Goal: Task Accomplishment & Management: Manage account settings

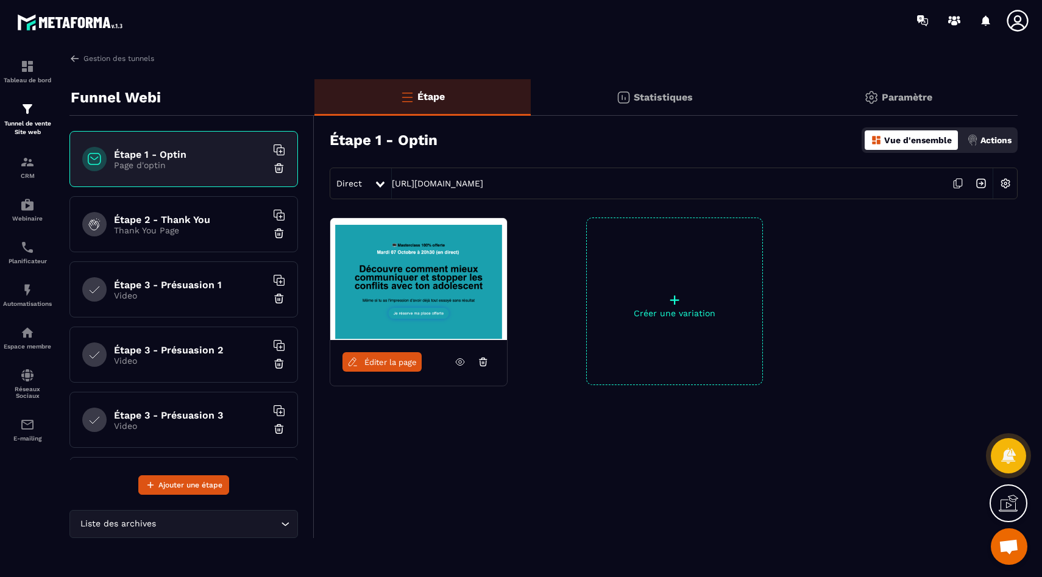
click at [163, 224] on h6 "Étape 2 - Thank You" at bounding box center [190, 220] width 152 height 12
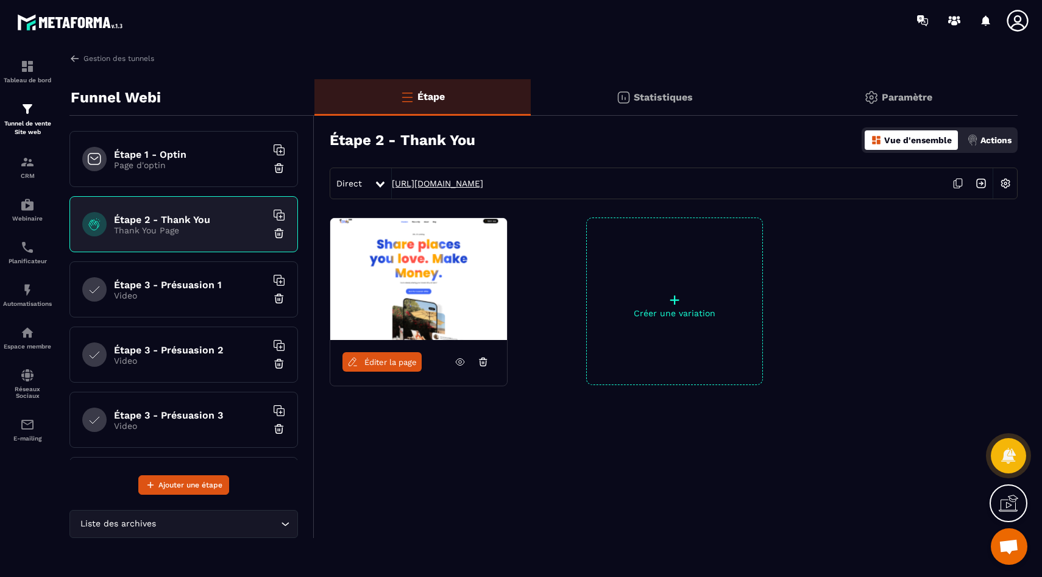
drag, startPoint x: 696, startPoint y: 196, endPoint x: 392, endPoint y: 181, distance: 304.4
click at [392, 181] on div "Direct [URL][DOMAIN_NAME]" at bounding box center [674, 184] width 688 height 32
copy link "[URL][DOMAIN_NAME]"
click at [129, 279] on h6 "Étape 3 - Présuasion 1" at bounding box center [190, 285] width 152 height 12
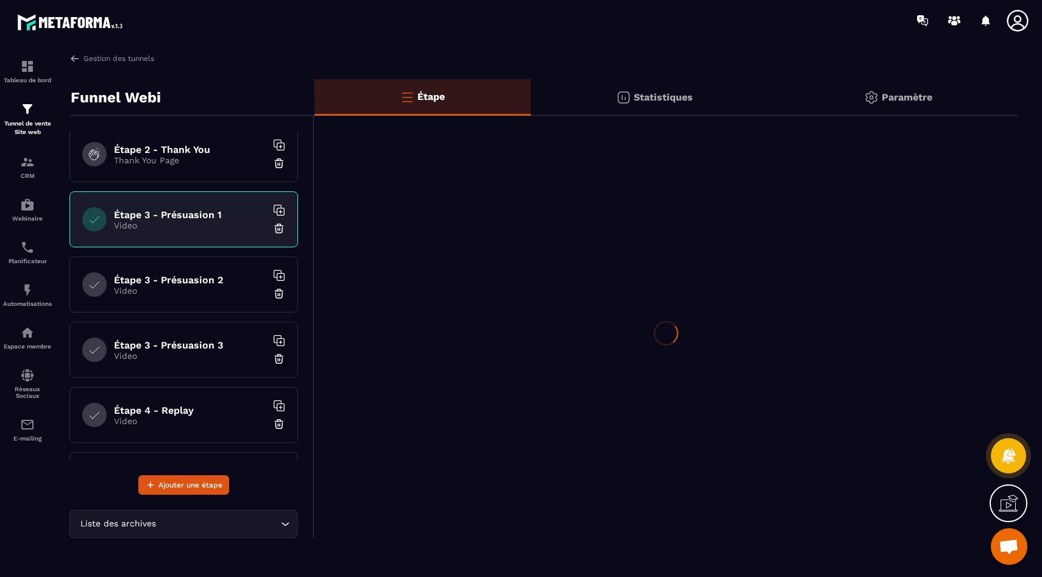
scroll to position [71, 0]
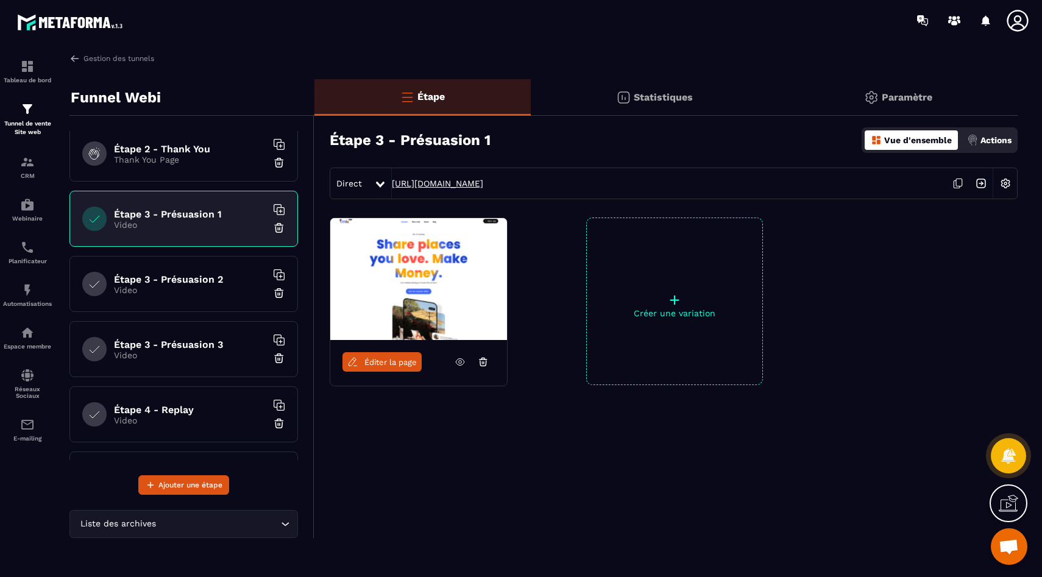
drag, startPoint x: 585, startPoint y: 188, endPoint x: 390, endPoint y: 180, distance: 195.1
click at [390, 180] on div "Direct [URL][DOMAIN_NAME]" at bounding box center [674, 184] width 688 height 32
copy div "[URL][DOMAIN_NAME]"
click at [186, 274] on h6 "Étape 3 - Présuasion 2" at bounding box center [190, 280] width 152 height 12
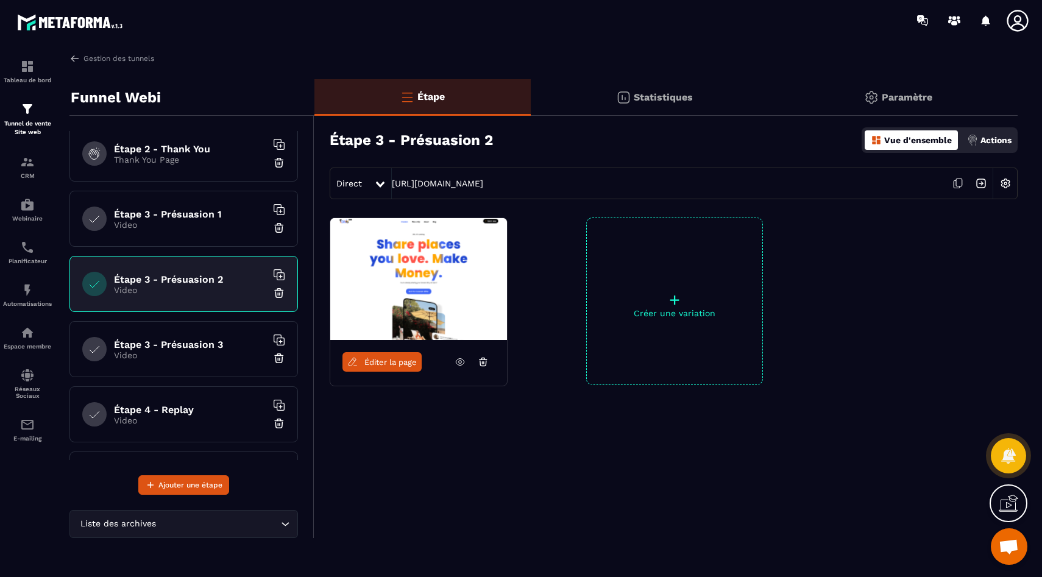
click at [158, 359] on p "Video" at bounding box center [190, 355] width 152 height 10
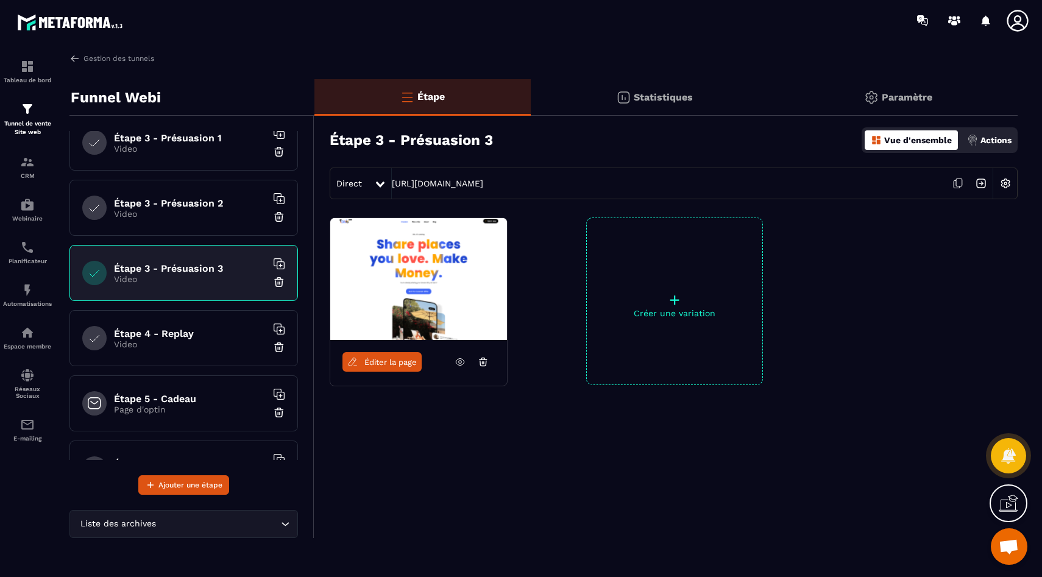
scroll to position [147, 0]
click at [167, 352] on div "Étape 4 - Replay Video" at bounding box center [183, 337] width 228 height 56
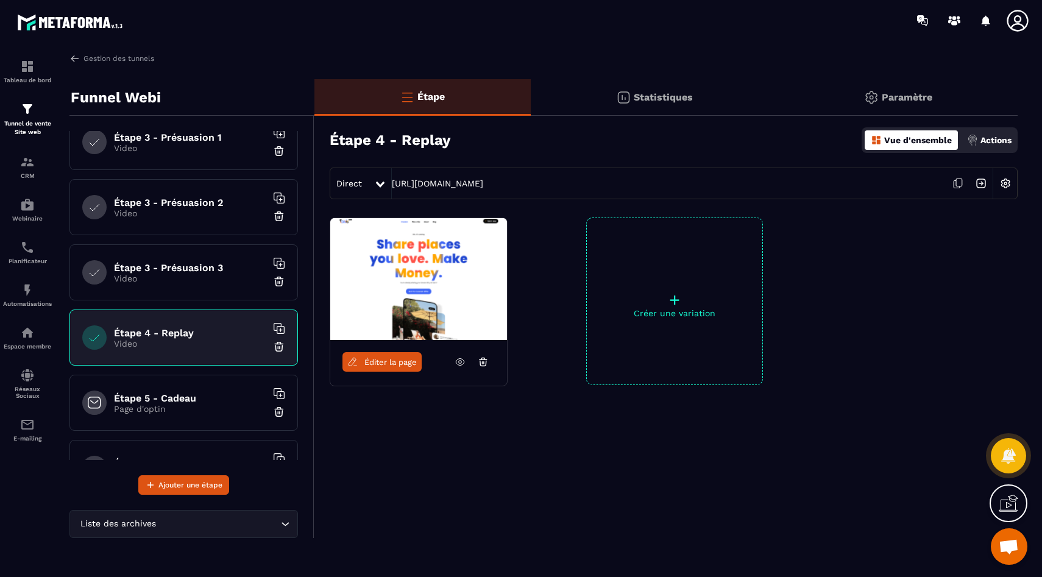
scroll to position [193, 0]
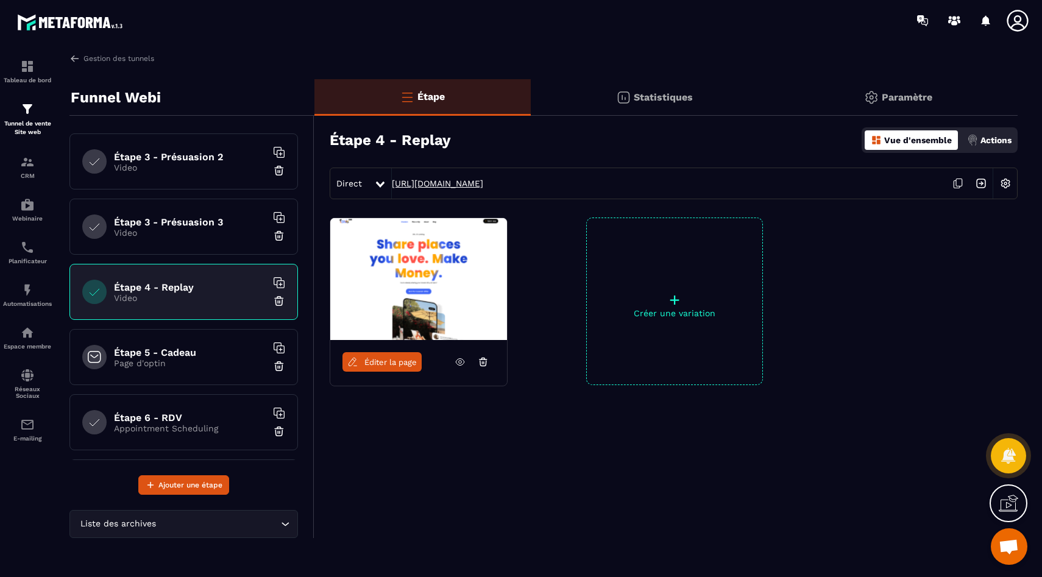
drag, startPoint x: 616, startPoint y: 180, endPoint x: 393, endPoint y: 181, distance: 223.0
click at [393, 181] on div "Direct [URL][DOMAIN_NAME]" at bounding box center [674, 184] width 688 height 32
copy link "[URL][DOMAIN_NAME]"
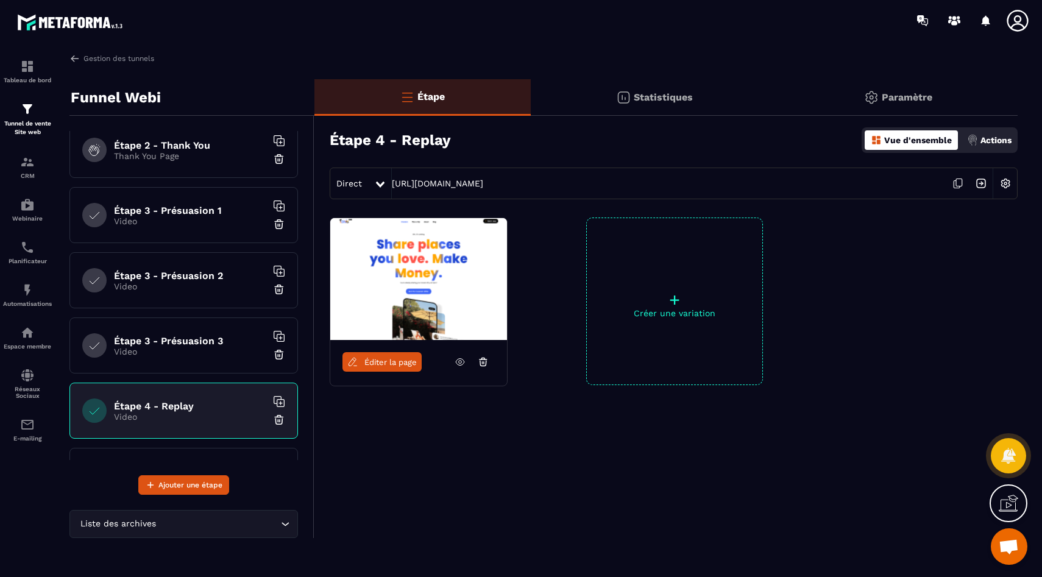
click at [197, 203] on div "Étape 3 - Présuasion 1 Video" at bounding box center [183, 215] width 228 height 56
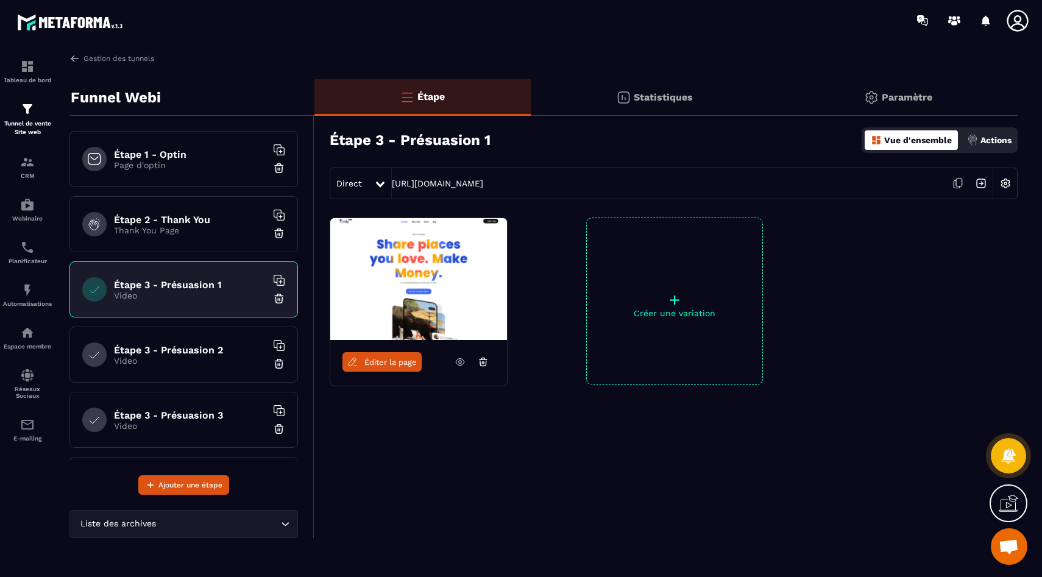
click at [894, 101] on p "Paramètre" at bounding box center [906, 97] width 51 height 12
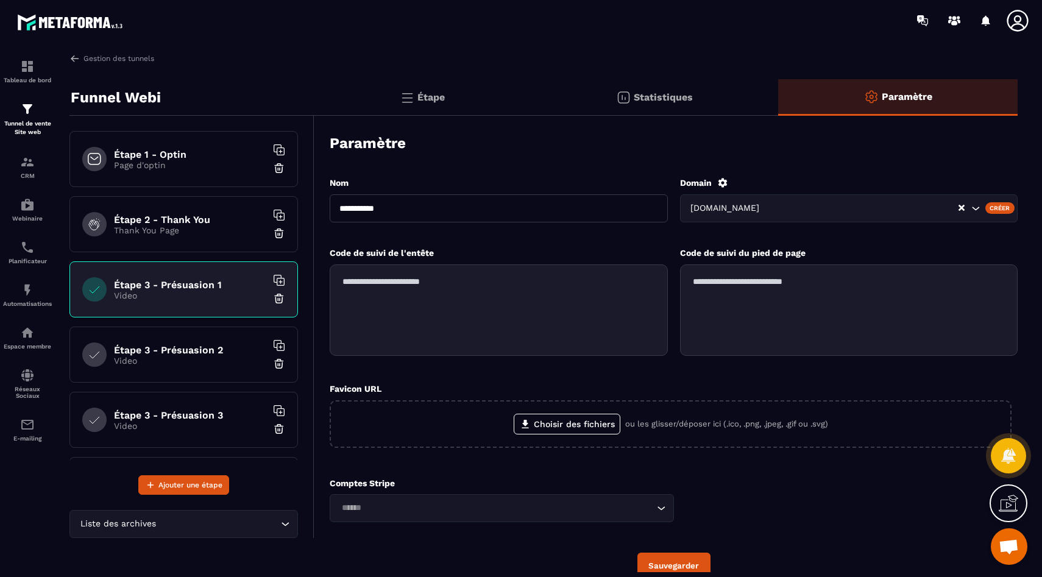
click at [185, 154] on h6 "Étape 1 - Optin" at bounding box center [190, 155] width 152 height 12
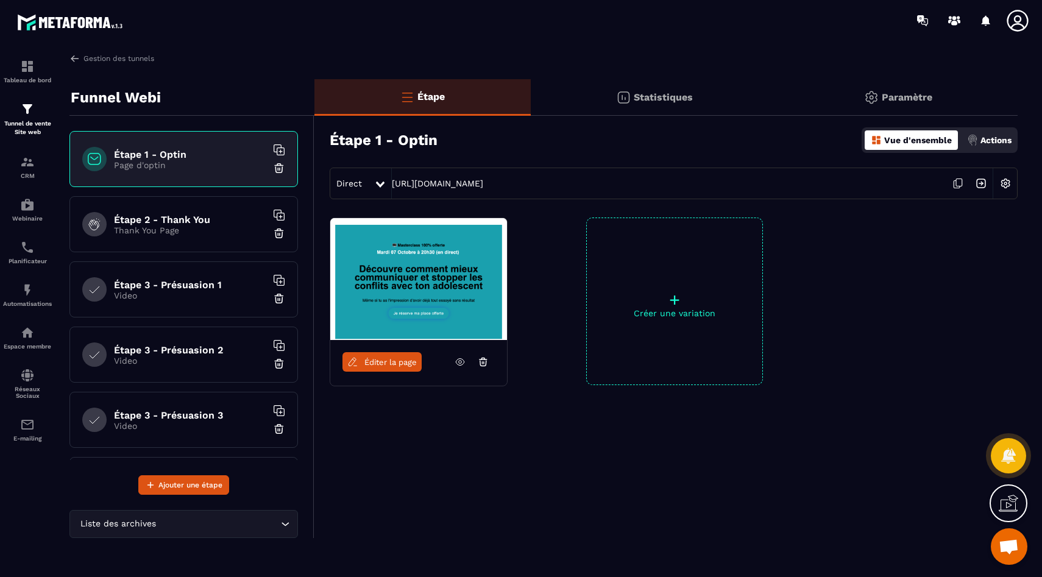
click at [871, 99] on img at bounding box center [871, 97] width 15 height 15
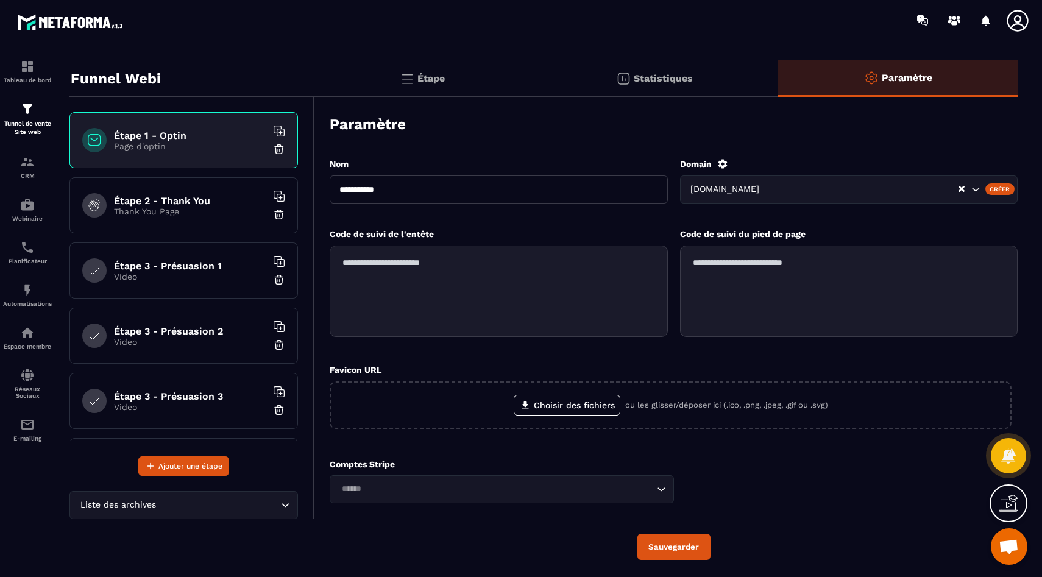
scroll to position [18, 0]
click at [168, 275] on p "Video" at bounding box center [190, 277] width 152 height 10
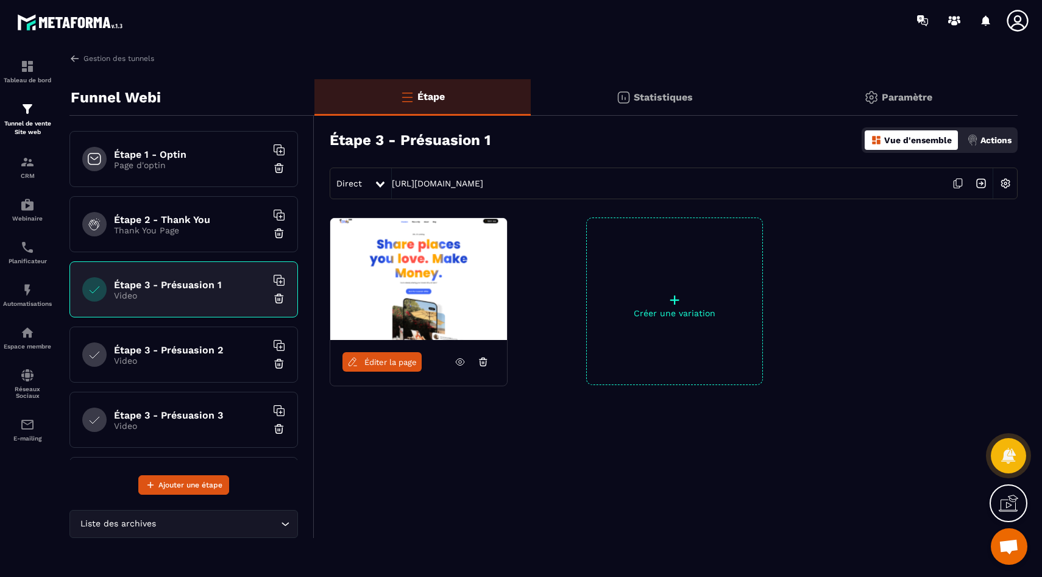
click at [434, 144] on h3 "Étape 3 - Présuasion 1" at bounding box center [410, 140] width 161 height 17
copy h3 "Étape 3 - Présuasion 1"
click at [200, 348] on h6 "Étape 3 - Présuasion 2" at bounding box center [190, 350] width 152 height 12
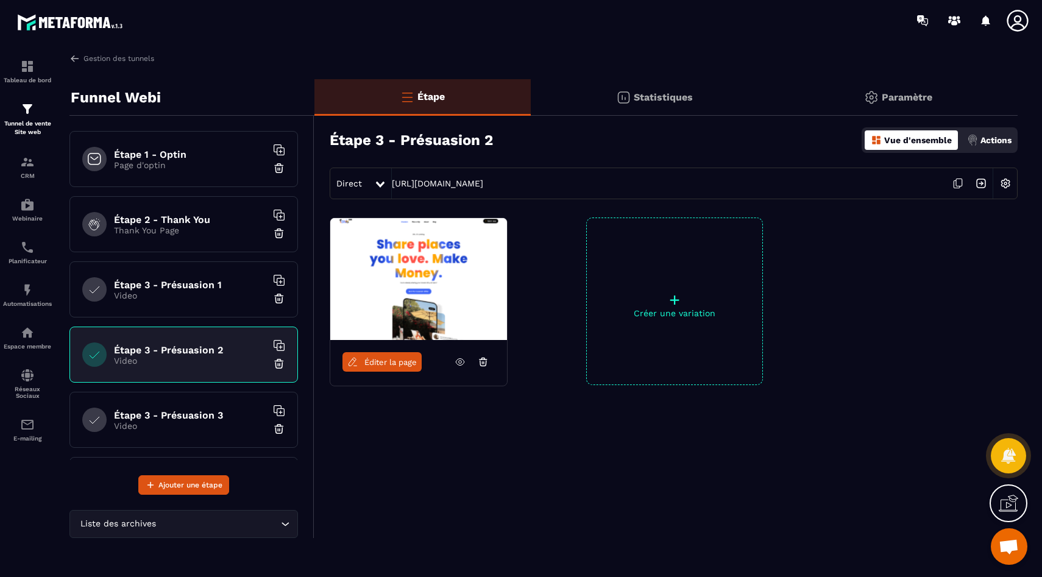
click at [401, 135] on h3 "Étape 3 - Présuasion 2" at bounding box center [411, 140] width 163 height 17
copy h3 "Étape 3 - Présuasion 2"
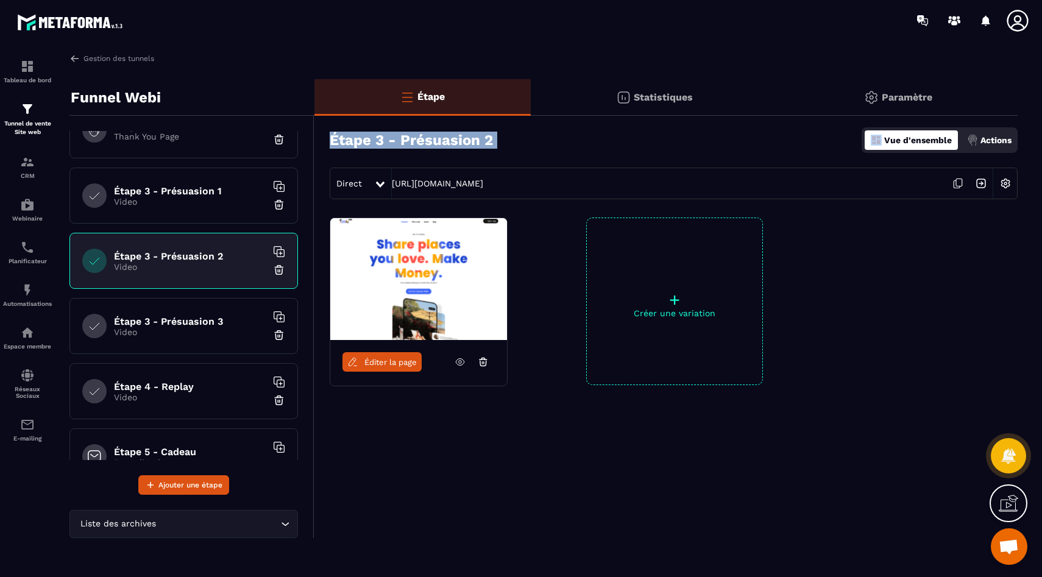
scroll to position [134, 0]
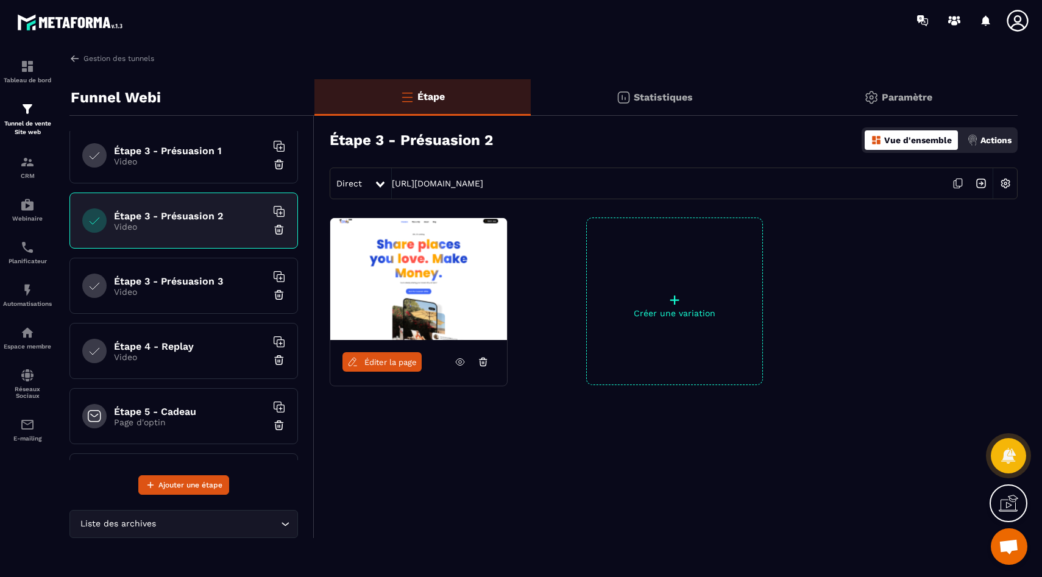
click at [175, 279] on h6 "Étape 3 - Présuasion 3" at bounding box center [190, 281] width 152 height 12
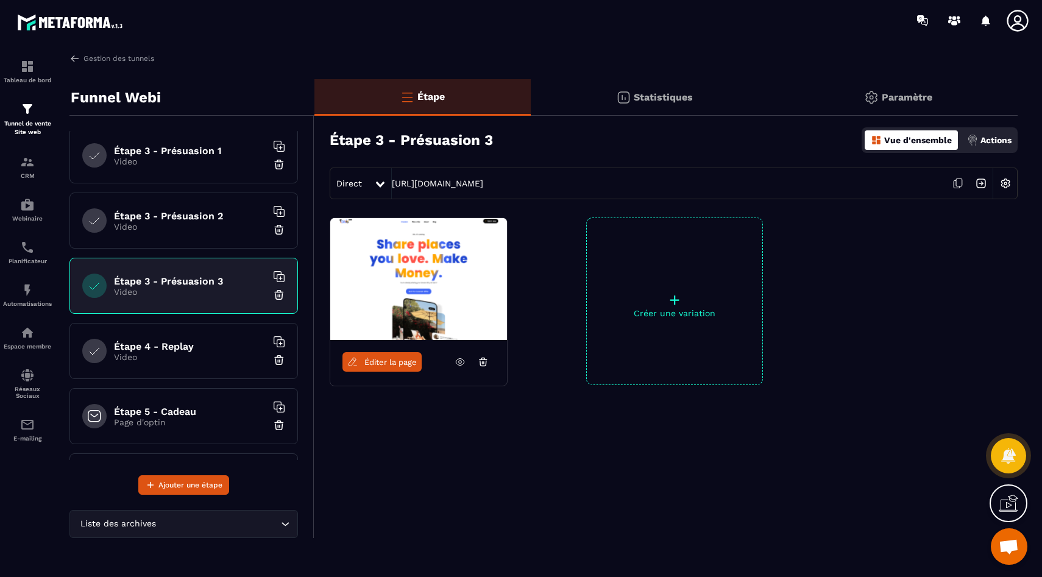
click at [431, 137] on h3 "Étape 3 - Présuasion 3" at bounding box center [411, 140] width 163 height 17
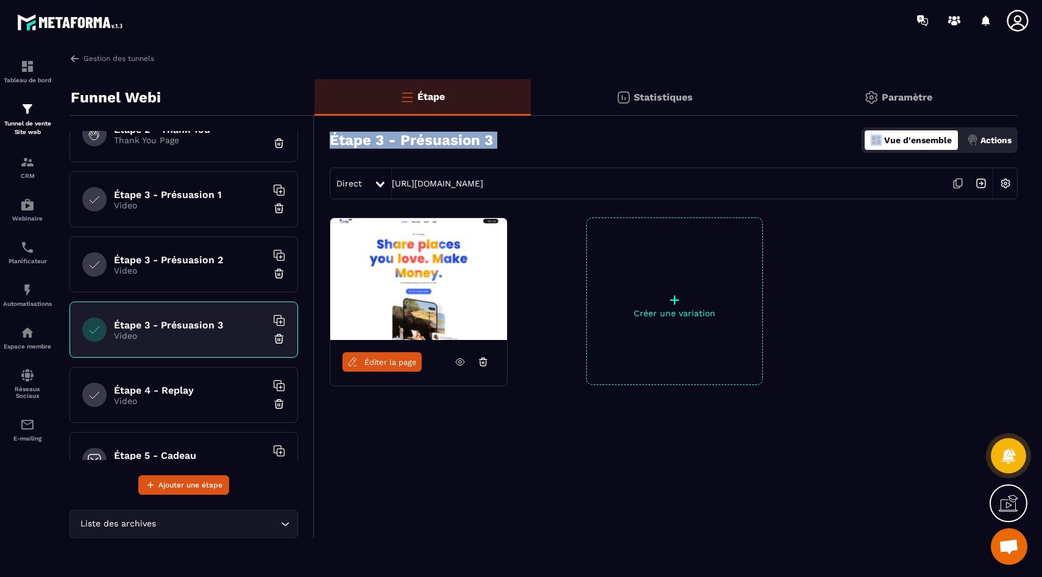
scroll to position [71, 0]
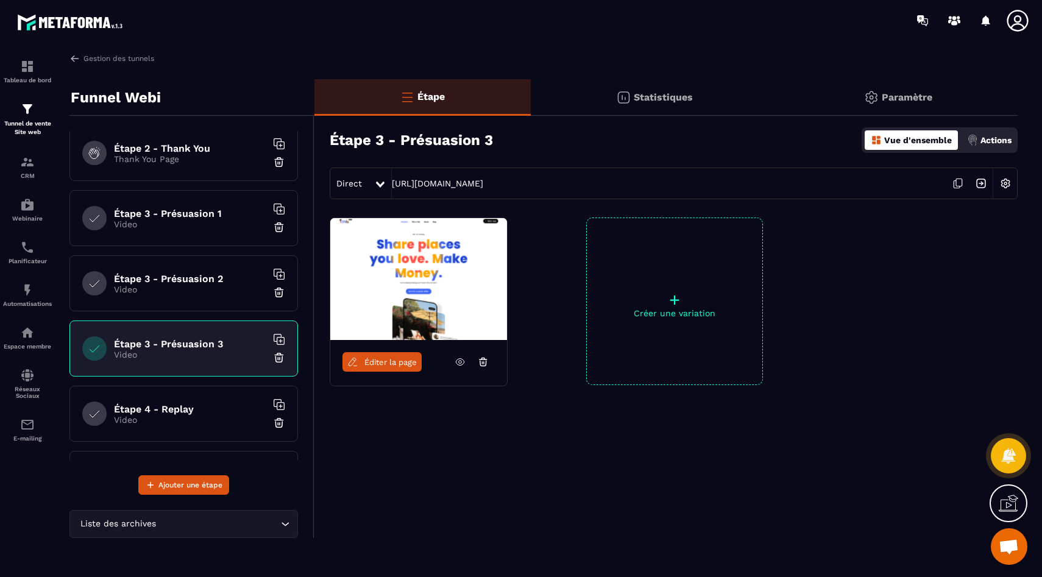
click at [384, 54] on div "Gestion des tunnels" at bounding box center [543, 58] width 948 height 11
click at [648, 115] on div "Statistiques" at bounding box center [655, 97] width 248 height 37
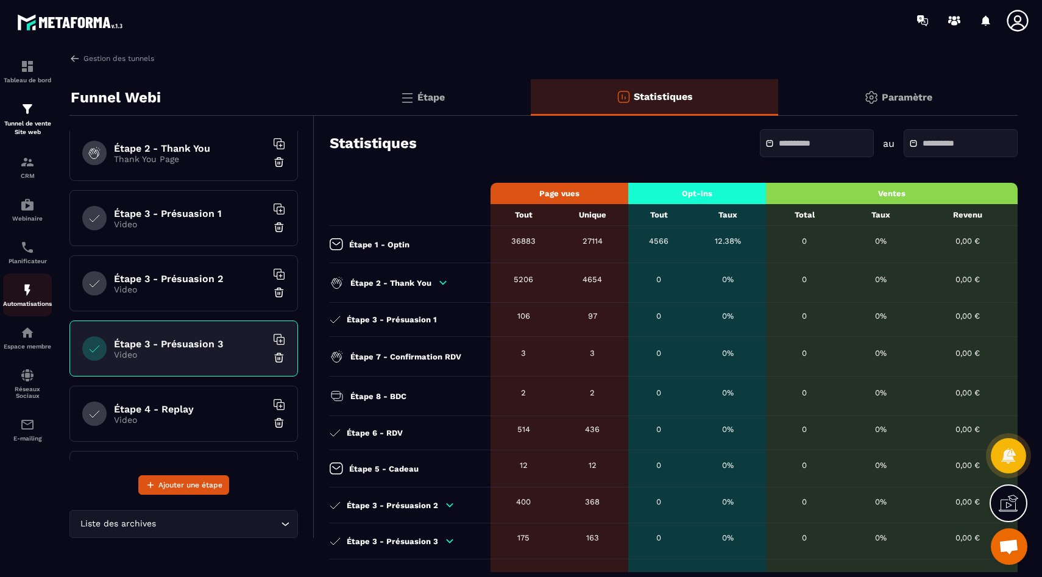
click at [37, 303] on p "Automatisations" at bounding box center [27, 303] width 49 height 7
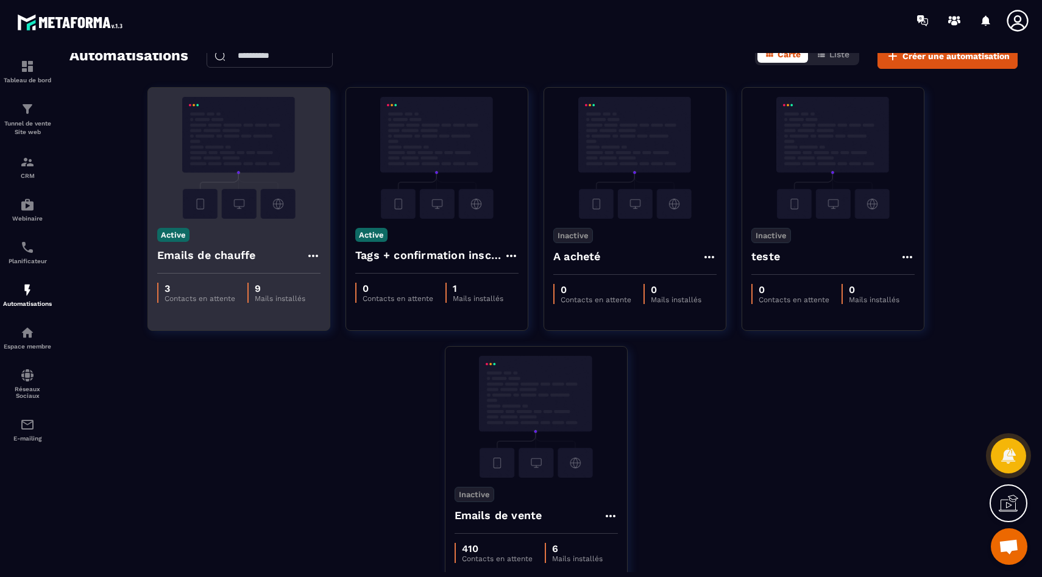
scroll to position [2, 0]
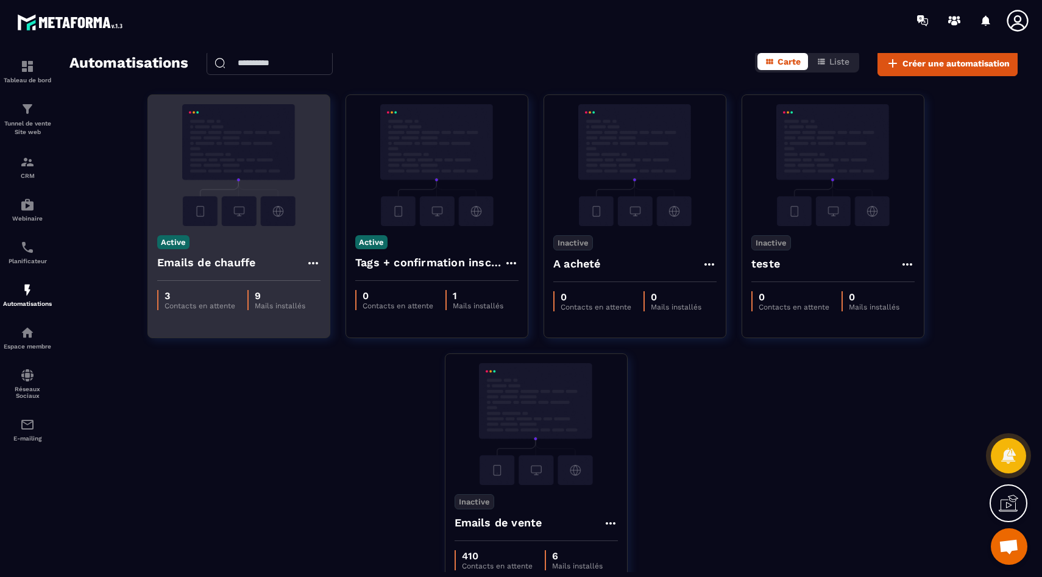
click at [260, 266] on div "Emails de chauffe" at bounding box center [238, 266] width 163 height 29
click at [275, 252] on div "Emails de chauffe" at bounding box center [238, 266] width 163 height 29
click at [311, 259] on icon at bounding box center [313, 263] width 15 height 15
click at [325, 282] on link "Modifier" at bounding box center [344, 290] width 66 height 27
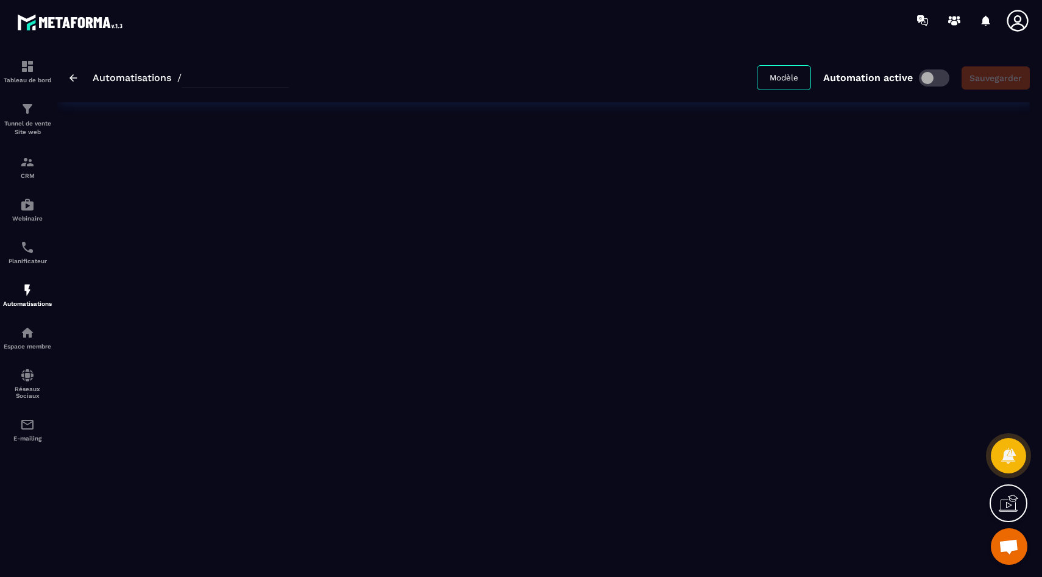
type input "**********"
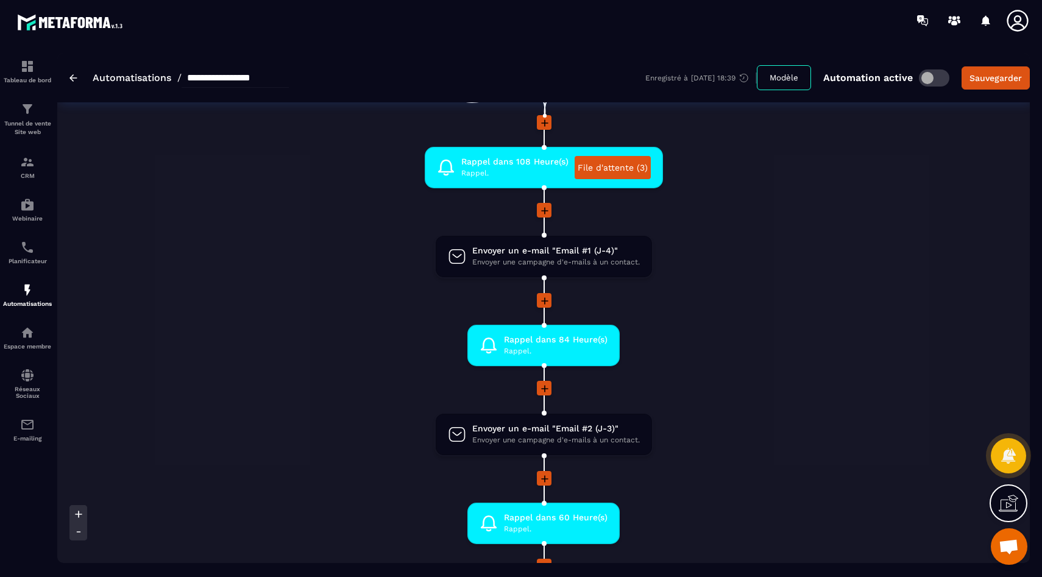
scroll to position [132, 0]
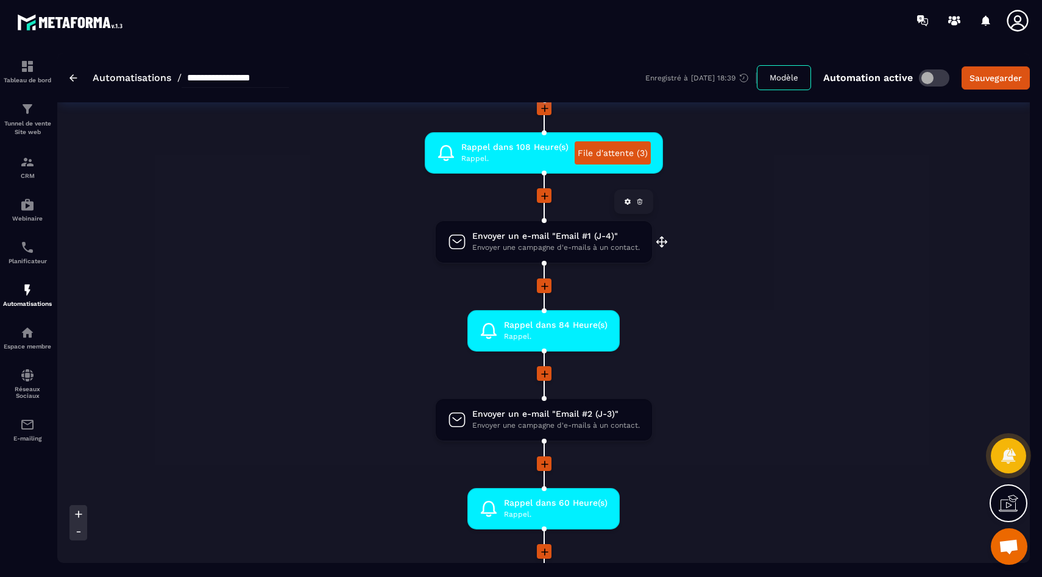
click at [495, 238] on span "Envoyer un e-mail "Email #1 (J-4)"" at bounding box center [556, 236] width 168 height 12
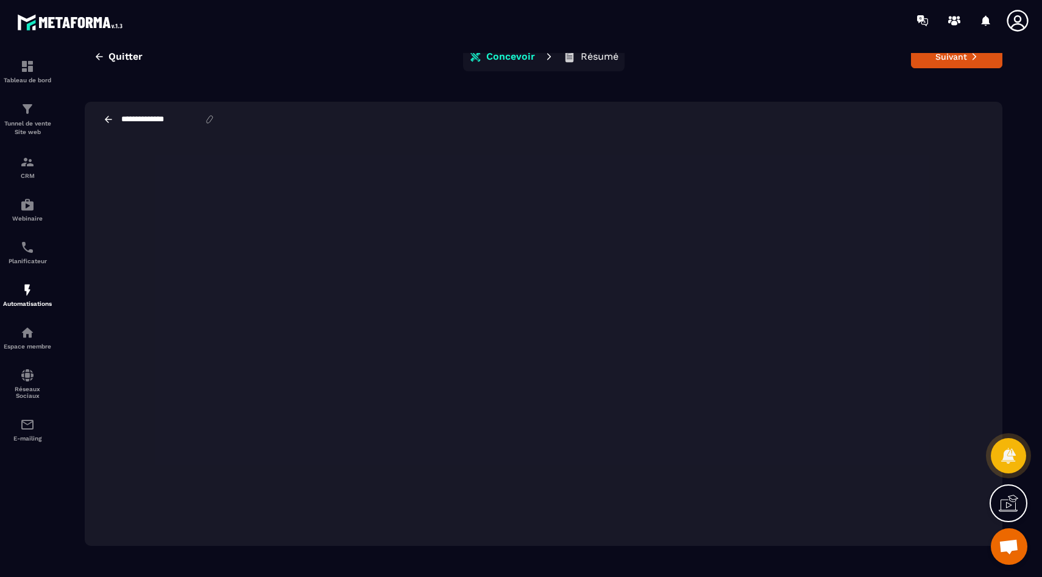
scroll to position [27, 0]
click at [108, 115] on icon at bounding box center [108, 118] width 11 height 11
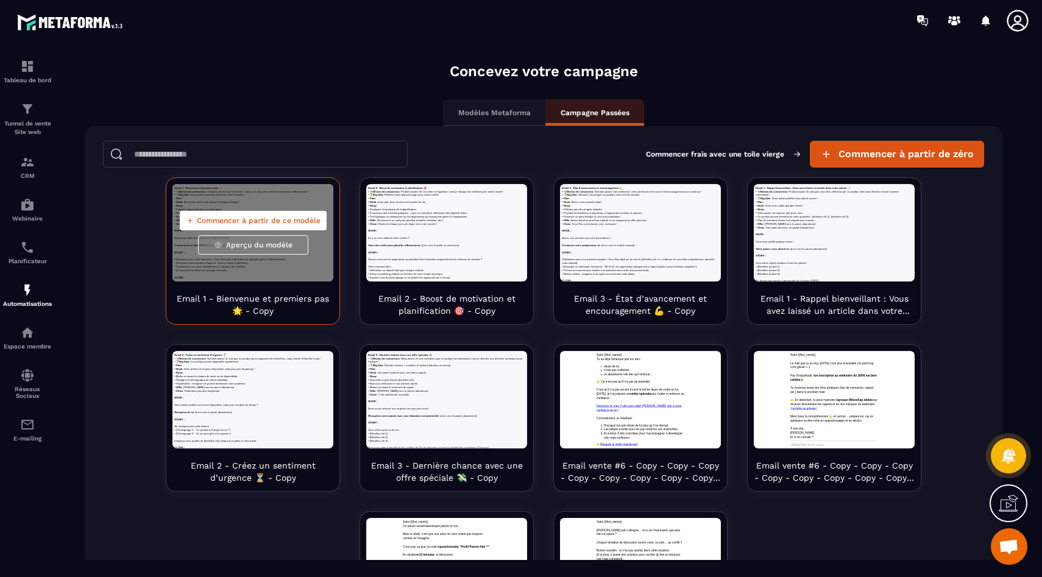
scroll to position [0, 0]
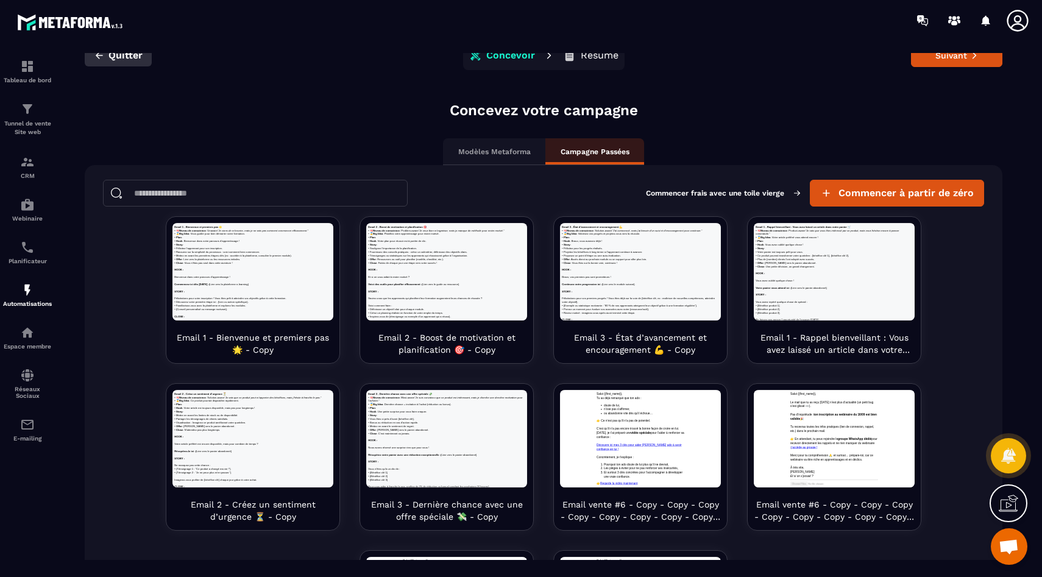
click at [125, 58] on span "Quitter" at bounding box center [125, 55] width 34 height 12
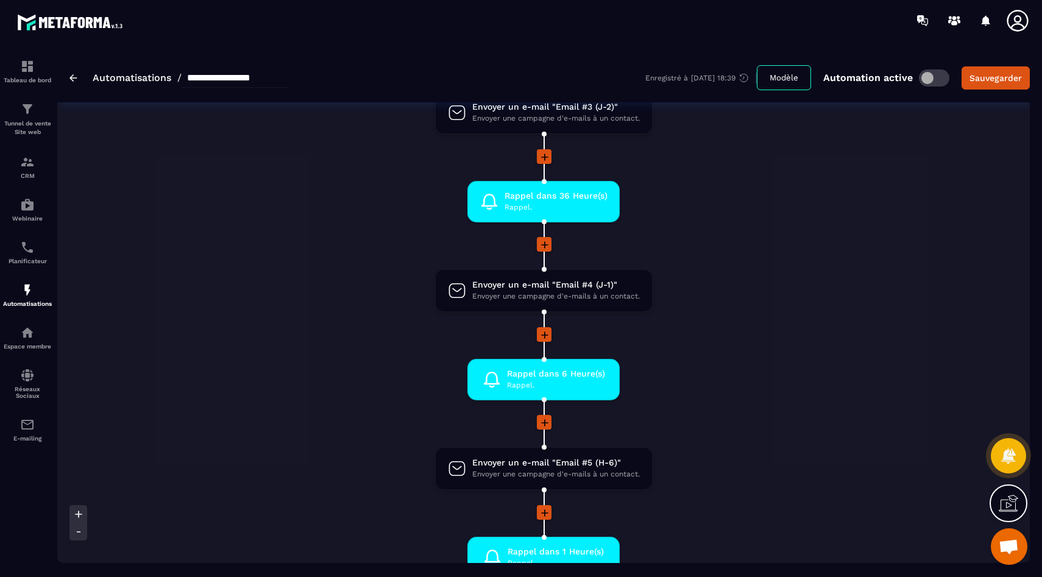
scroll to position [831, 0]
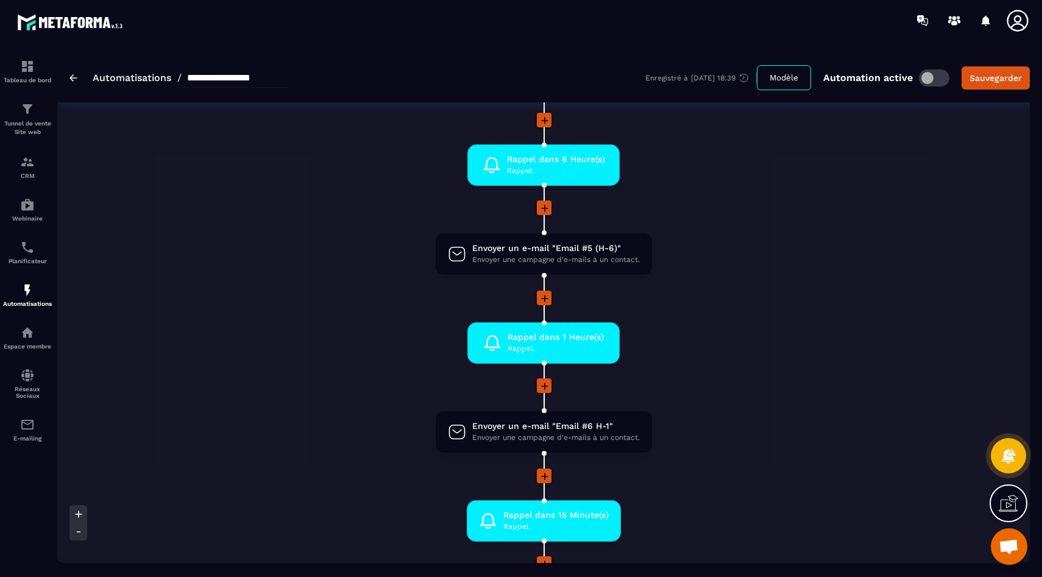
click at [64, 73] on div "**********" at bounding box center [543, 77] width 972 height 49
click at [68, 76] on div "**********" at bounding box center [543, 77] width 972 height 49
click at [72, 79] on img at bounding box center [73, 77] width 8 height 7
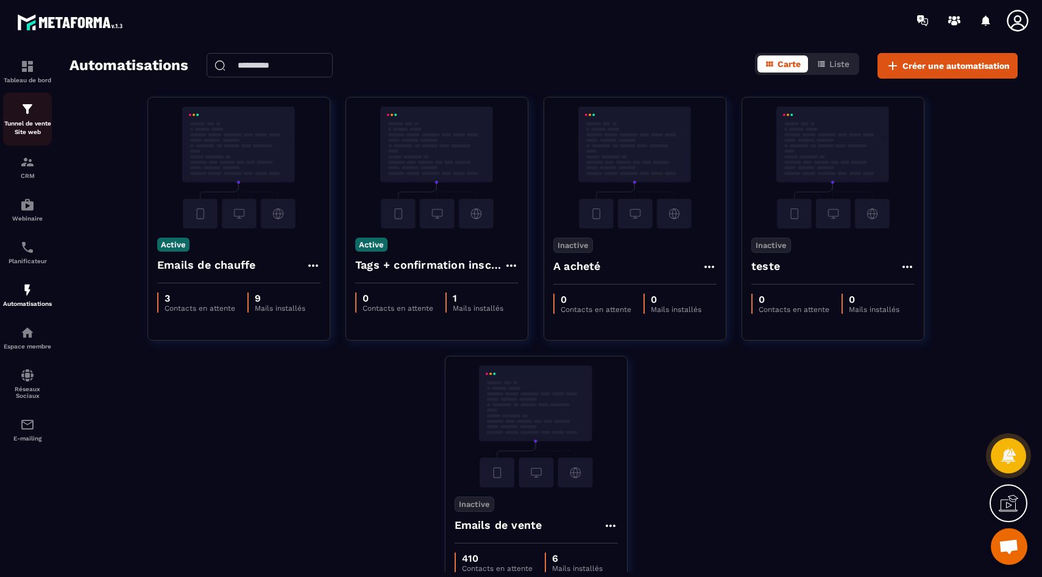
click at [32, 125] on p "Tunnel de vente Site web" at bounding box center [27, 127] width 49 height 17
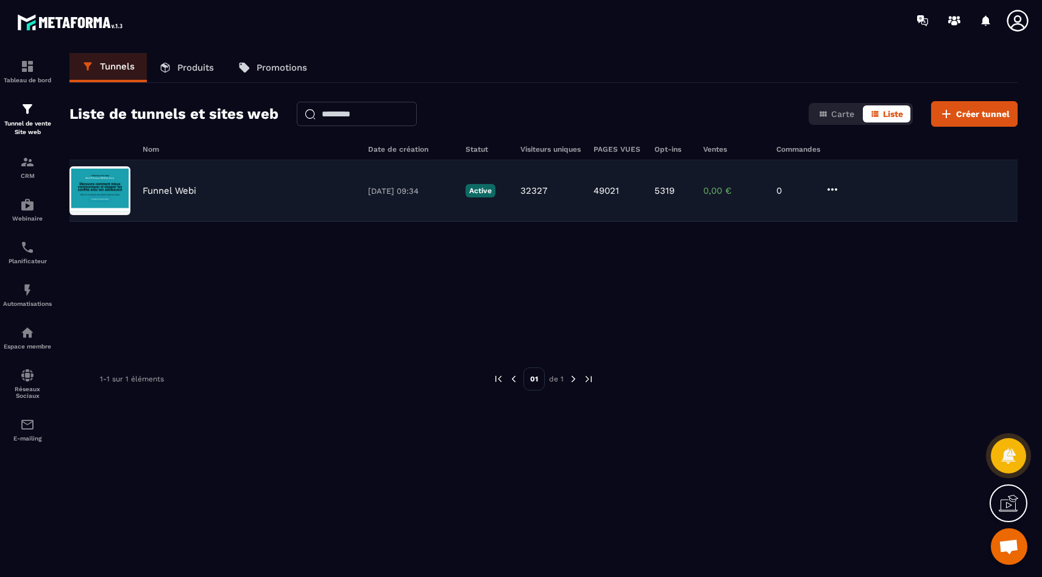
click at [146, 195] on p "Funnel Webi" at bounding box center [170, 190] width 54 height 11
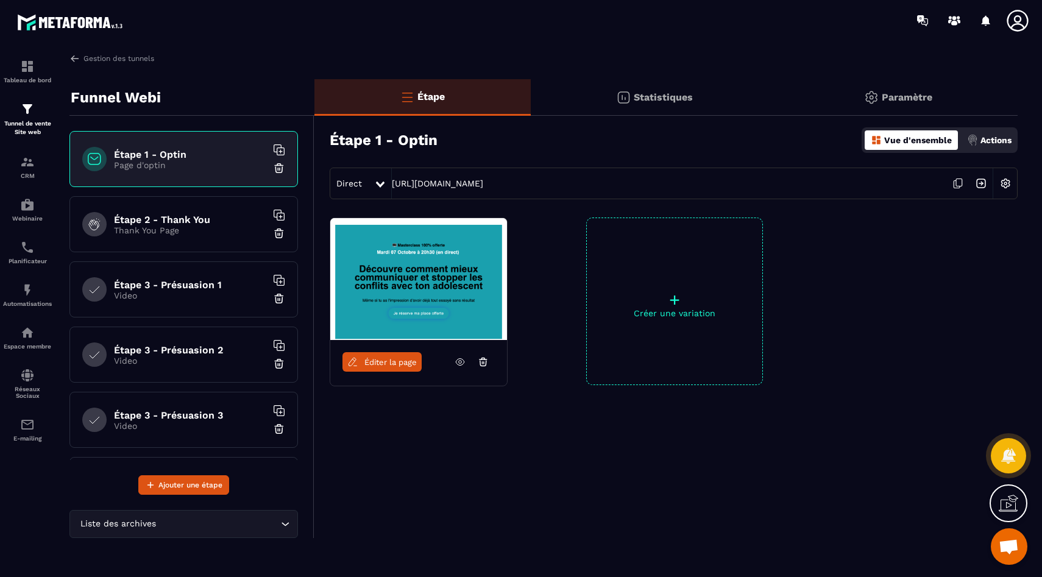
click at [151, 268] on div "Étape 3 - Présuasion 1 Video" at bounding box center [183, 289] width 228 height 56
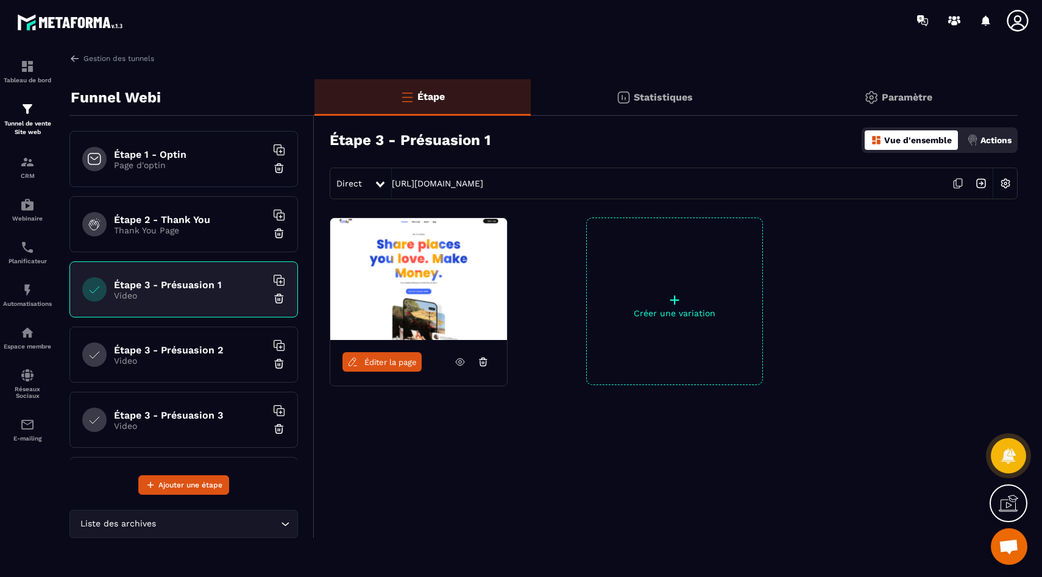
click at [988, 146] on div "Actions" at bounding box center [989, 139] width 51 height 19
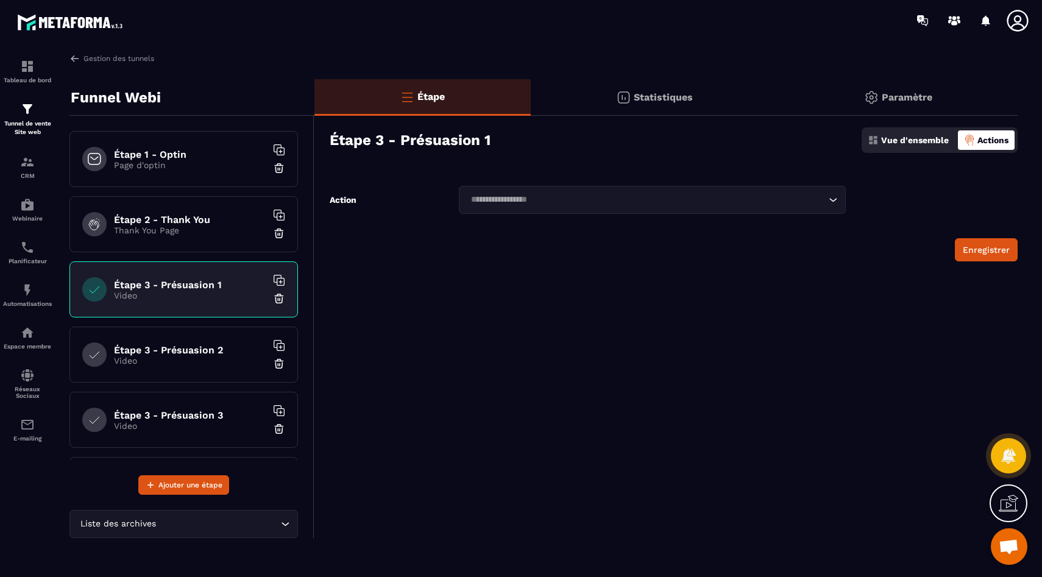
click at [922, 142] on p "Vue d'ensemble" at bounding box center [915, 140] width 68 height 10
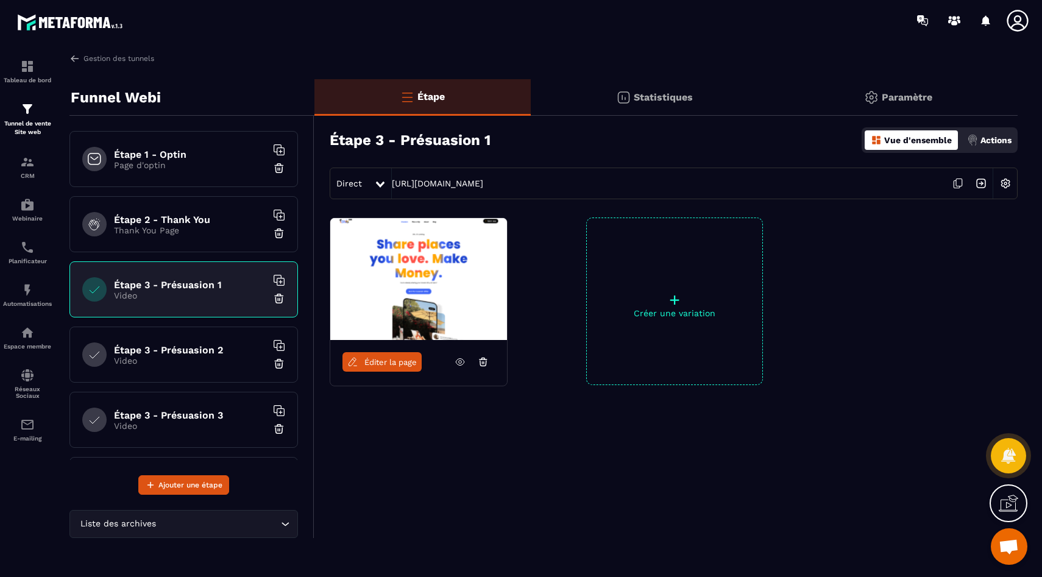
click at [370, 184] on div "Direct" at bounding box center [352, 183] width 44 height 22
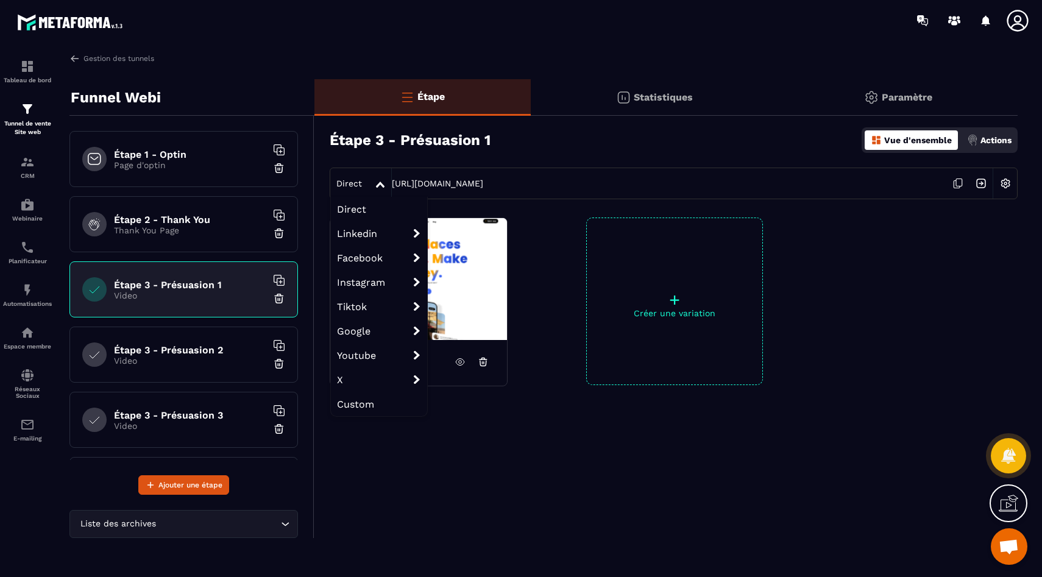
click at [361, 185] on span "Direct" at bounding box center [349, 183] width 26 height 10
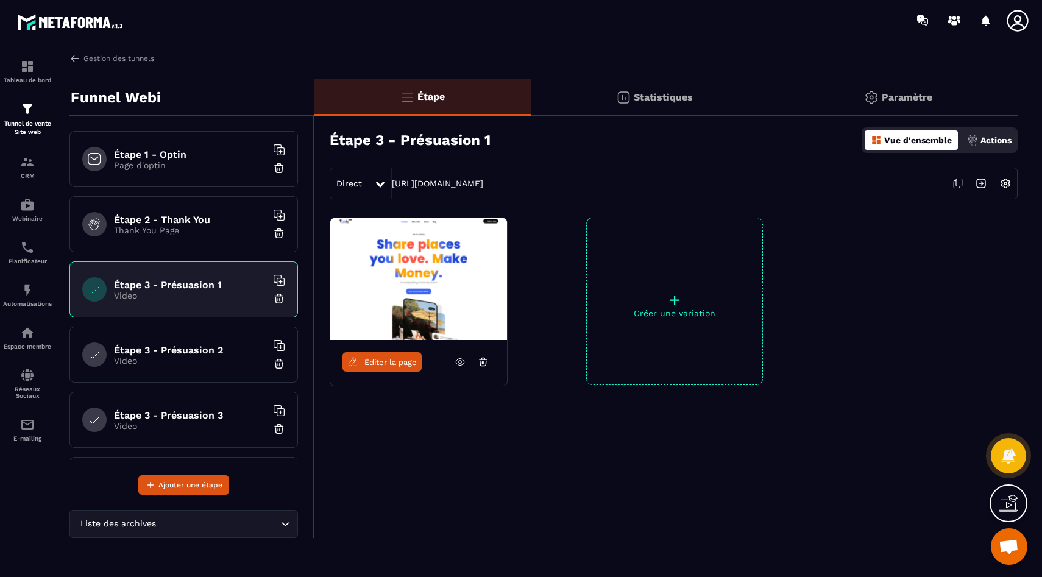
click at [461, 361] on icon at bounding box center [460, 362] width 3 height 3
click at [893, 96] on p "Paramètre" at bounding box center [906, 97] width 51 height 12
